Goal: Task Accomplishment & Management: Manage account settings

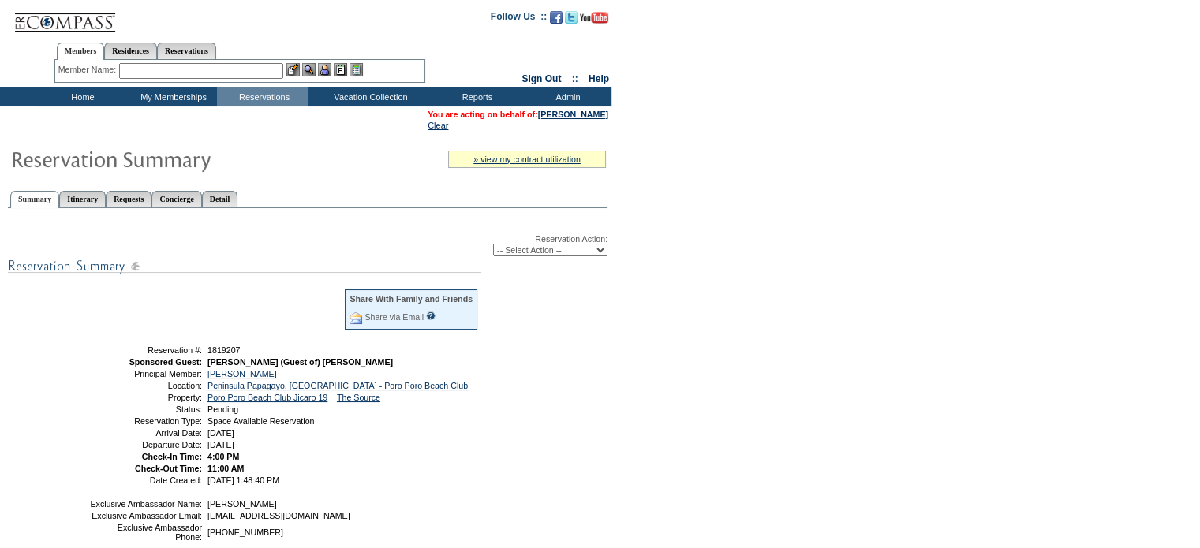
click at [600, 252] on select "-- Select Action -- Modify Reservation Dates Modify Reservation Cost Modify Occ…" at bounding box center [550, 250] width 114 height 13
select select "ConfirmRes"
click at [493, 244] on select "-- Select Action -- Modify Reservation Dates Modify Reservation Cost Modify Occ…" at bounding box center [550, 250] width 114 height 13
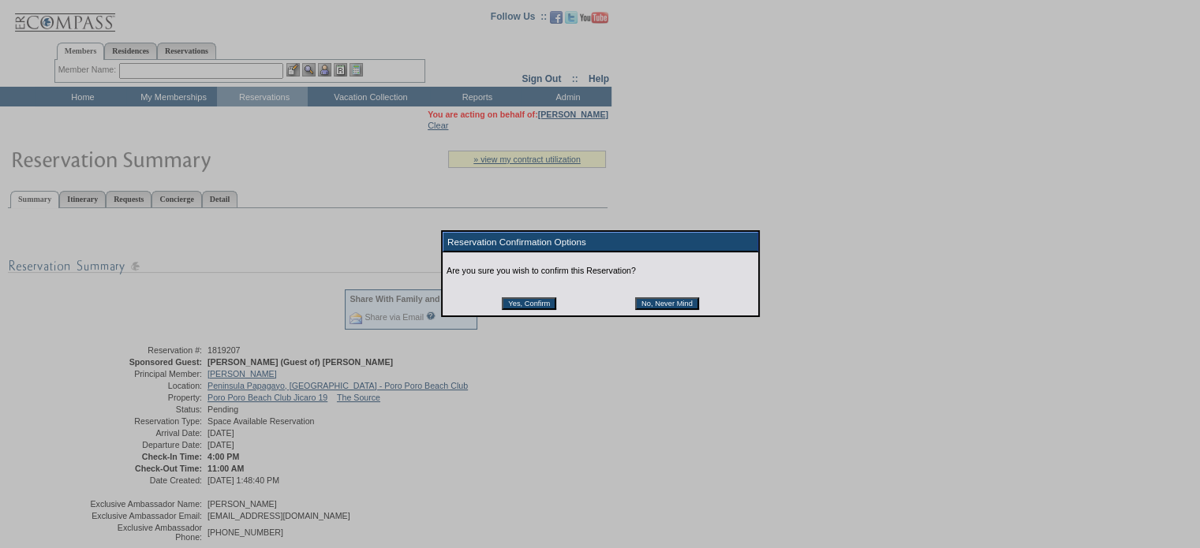
click at [533, 305] on input "Yes, Confirm" at bounding box center [529, 303] width 54 height 13
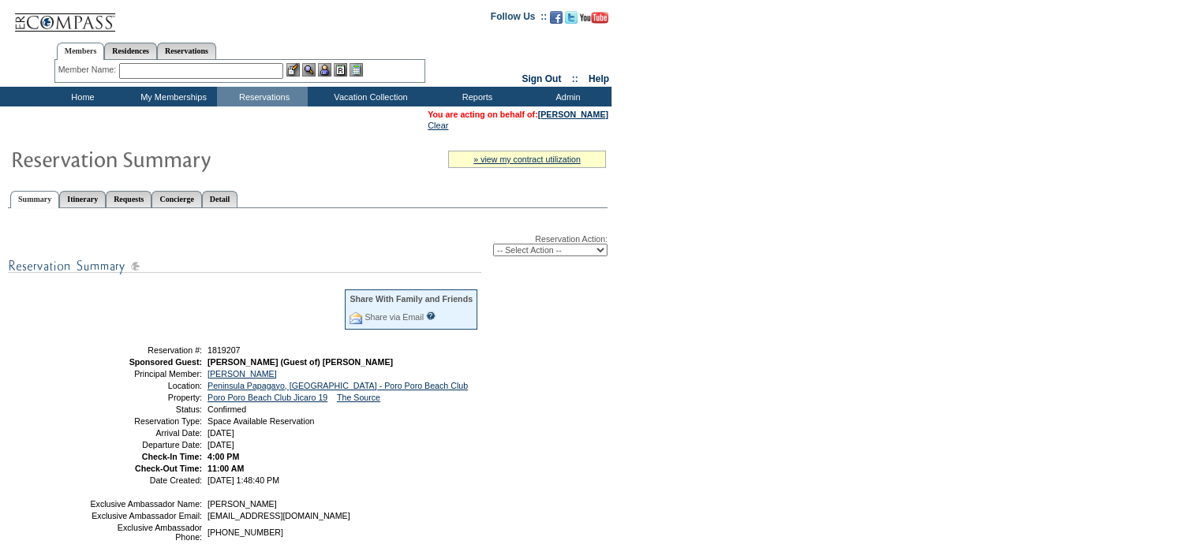
click at [177, 69] on input "text" at bounding box center [201, 71] width 164 height 16
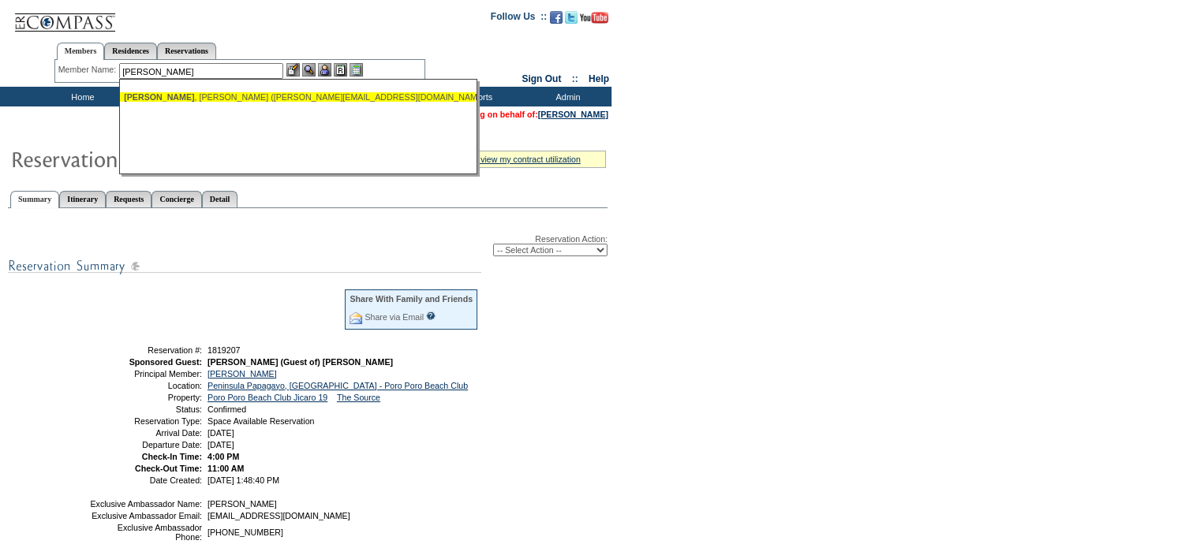
click at [185, 97] on div "[PERSON_NAME] ([PERSON_NAME][EMAIL_ADDRESS][DOMAIN_NAME])" at bounding box center [297, 96] width 347 height 9
type input "[PERSON_NAME] ([PERSON_NAME][EMAIL_ADDRESS][DOMAIN_NAME])"
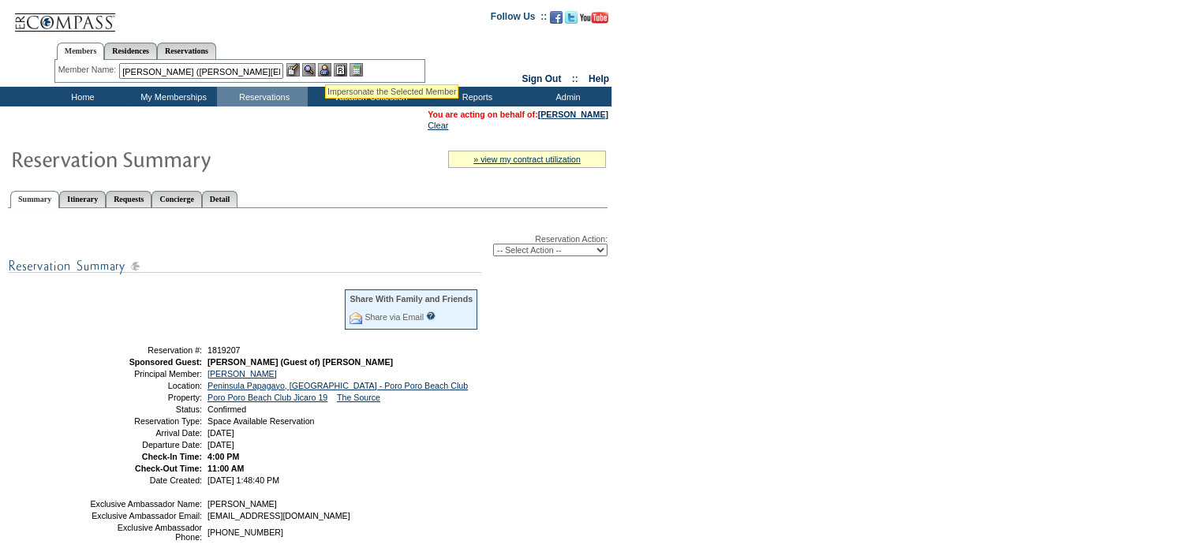
click at [327, 65] on img at bounding box center [324, 69] width 13 height 13
click at [312, 69] on img at bounding box center [308, 69] width 13 height 13
